Goal: Task Accomplishment & Management: Manage account settings

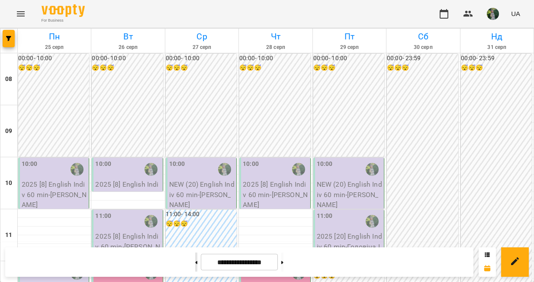
click at [195, 258] on button at bounding box center [196, 261] width 2 height 19
type input "**********"
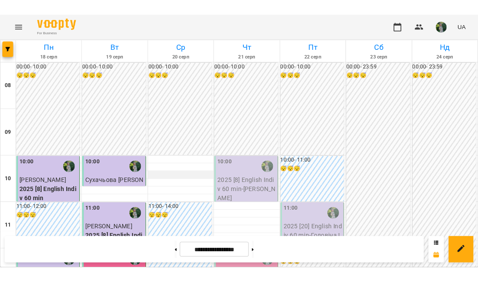
scroll to position [277, 0]
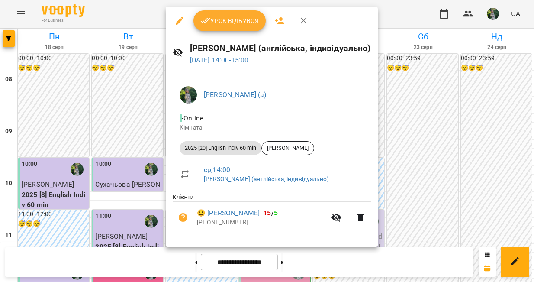
click at [213, 36] on div "[PERSON_NAME] (англійська, індивідуально) [DATE] 14:00 - 15:00" at bounding box center [272, 54] width 212 height 38
click at [213, 22] on span "Урок відбувся" at bounding box center [229, 21] width 59 height 10
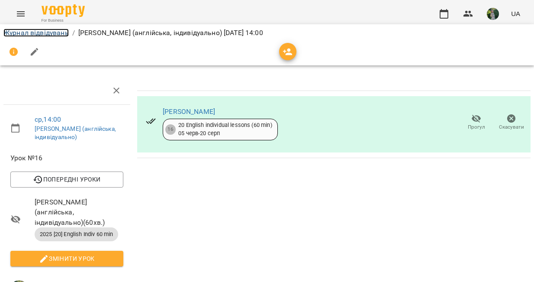
click at [26, 34] on link "Журнал відвідувань" at bounding box center [35, 33] width 65 height 8
